Goal: Task Accomplishment & Management: Use online tool/utility

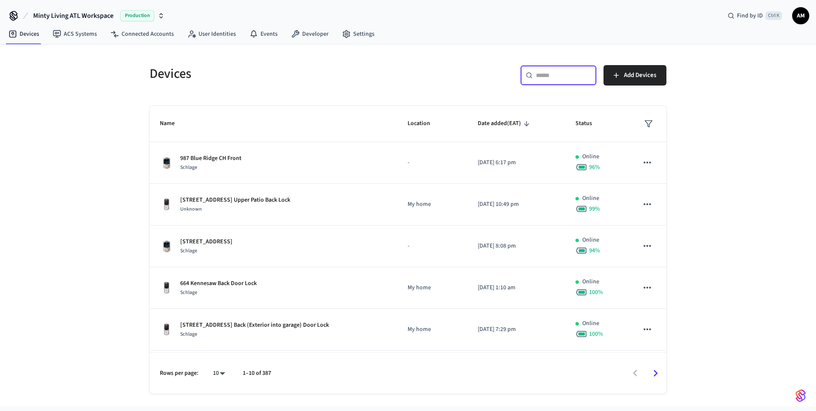
click at [544, 74] on input "text" at bounding box center [563, 75] width 55 height 9
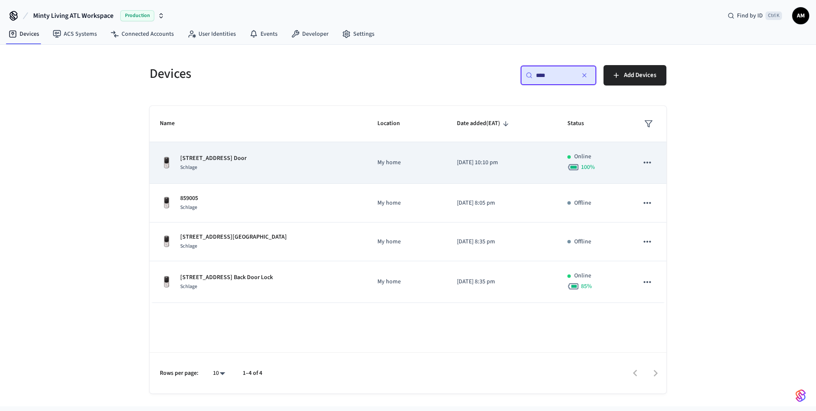
type input "****"
click at [266, 162] on div "2076 Ridgedale Front Door Schlage" at bounding box center [258, 163] width 197 height 18
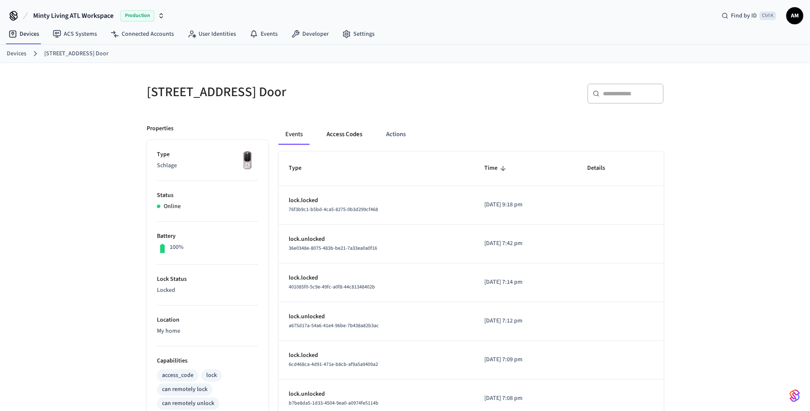
click at [347, 133] on button "Access Codes" at bounding box center [344, 134] width 49 height 20
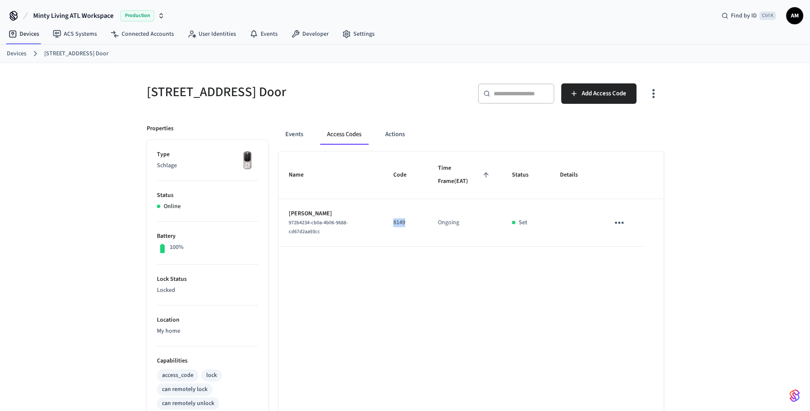
drag, startPoint x: 408, startPoint y: 223, endPoint x: 394, endPoint y: 221, distance: 14.2
click at [394, 221] on p "8149" at bounding box center [405, 222] width 24 height 9
copy p "8149"
click at [21, 51] on link "Devices" at bounding box center [17, 53] width 20 height 9
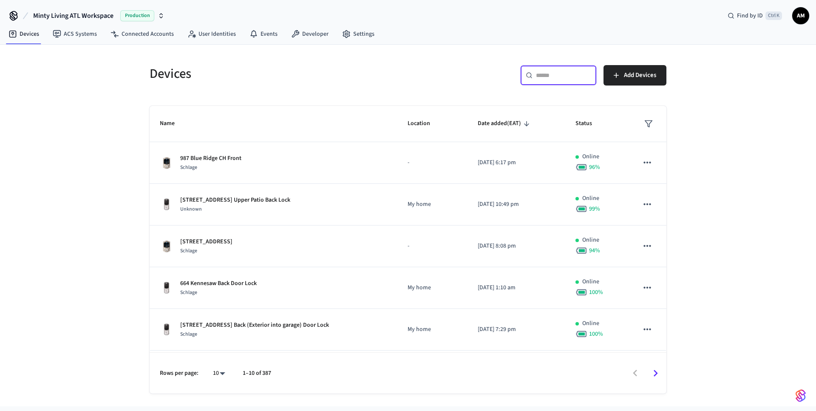
click at [541, 77] on input "text" at bounding box center [563, 75] width 55 height 9
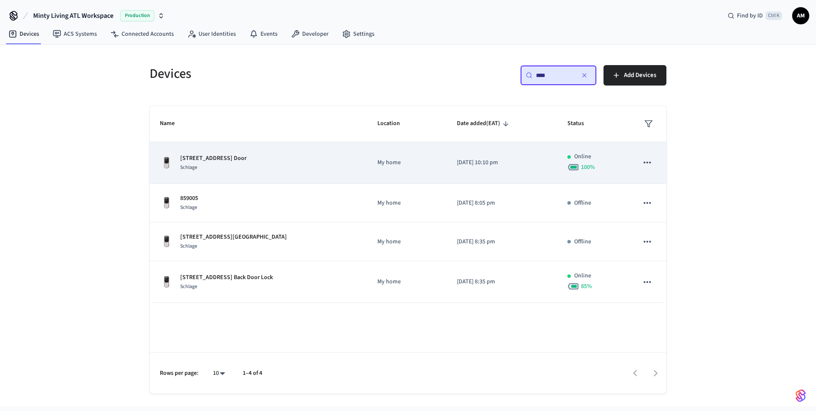
type input "****"
click at [420, 164] on p "My home" at bounding box center [406, 162] width 59 height 9
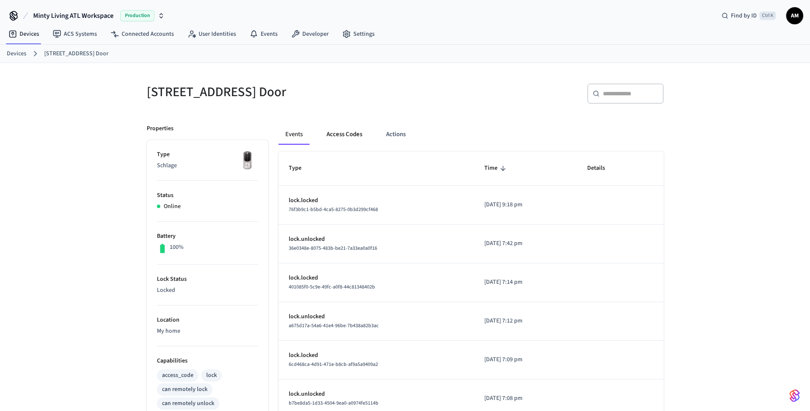
click at [351, 133] on button "Access Codes" at bounding box center [344, 134] width 49 height 20
